Goal: Task Accomplishment & Management: Manage account settings

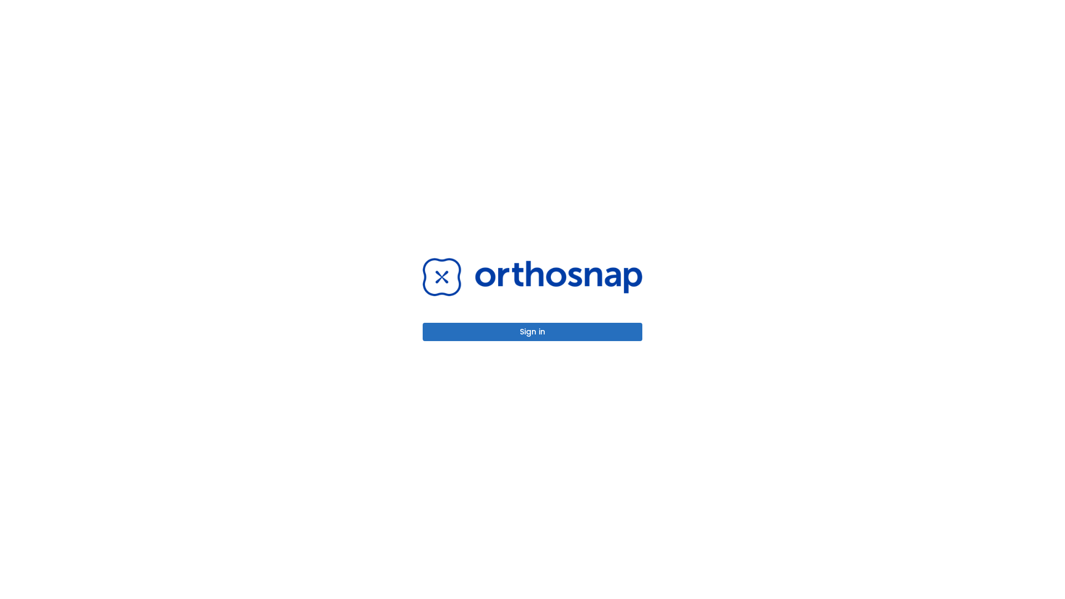
click at [532, 332] on button "Sign in" at bounding box center [533, 332] width 220 height 18
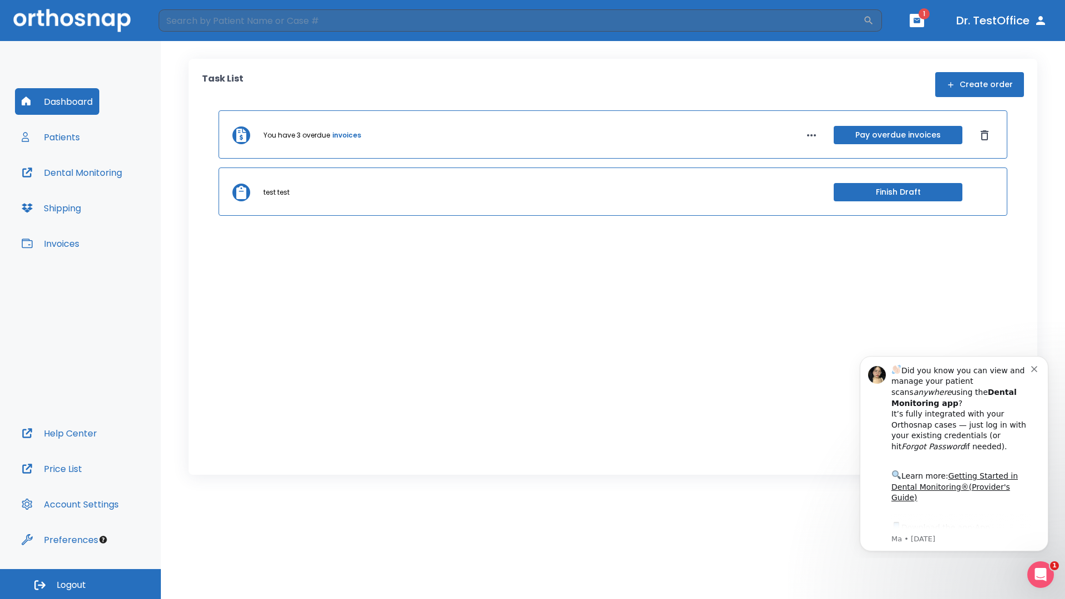
click at [80, 584] on span "Logout" at bounding box center [71, 585] width 29 height 12
